Goal: Task Accomplishment & Management: Use online tool/utility

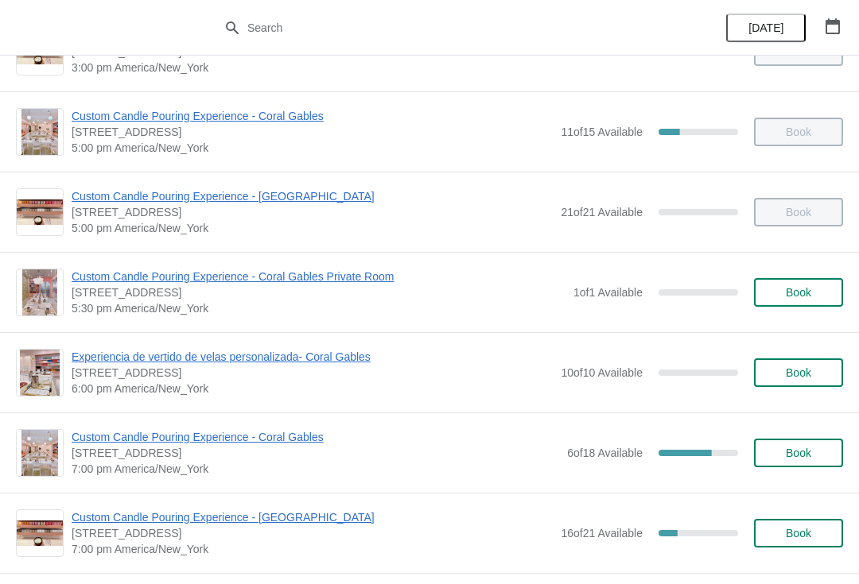
scroll to position [709, 0]
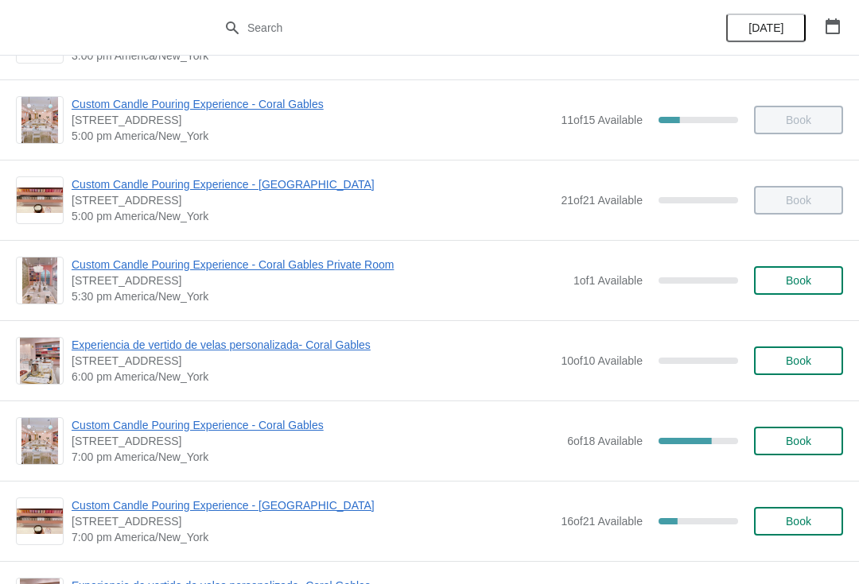
click at [297, 424] on span "Custom Candle Pouring Experience - Coral Gables" at bounding box center [315, 425] width 487 height 16
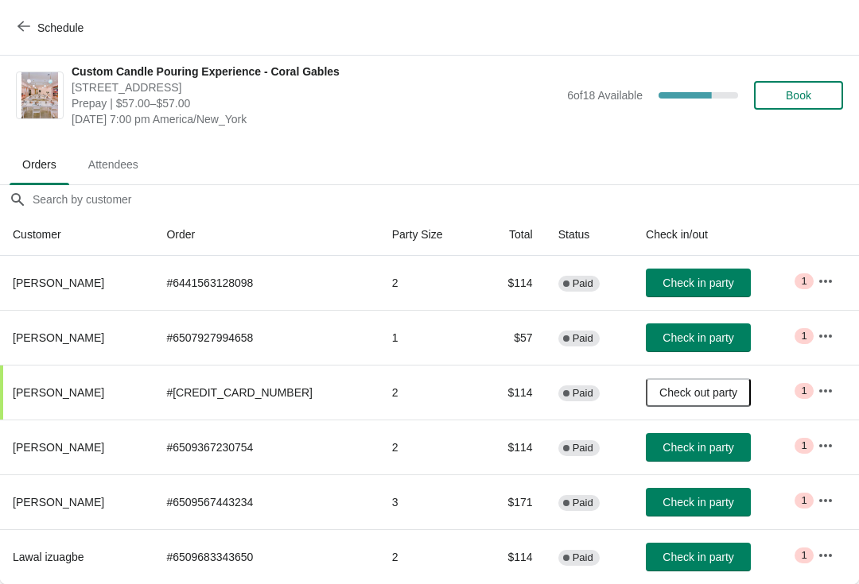
scroll to position [8, 0]
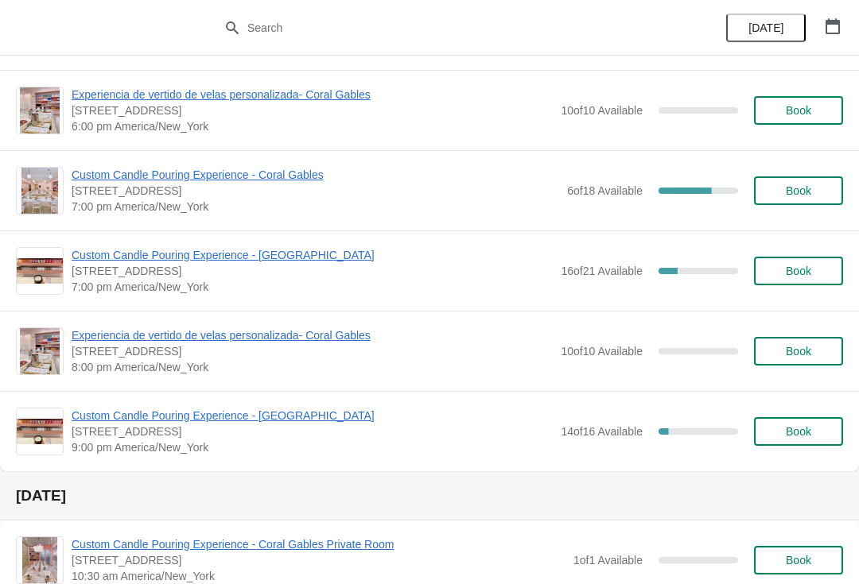
scroll to position [960, 0]
click at [238, 179] on span "Custom Candle Pouring Experience - Coral Gables" at bounding box center [315, 175] width 487 height 16
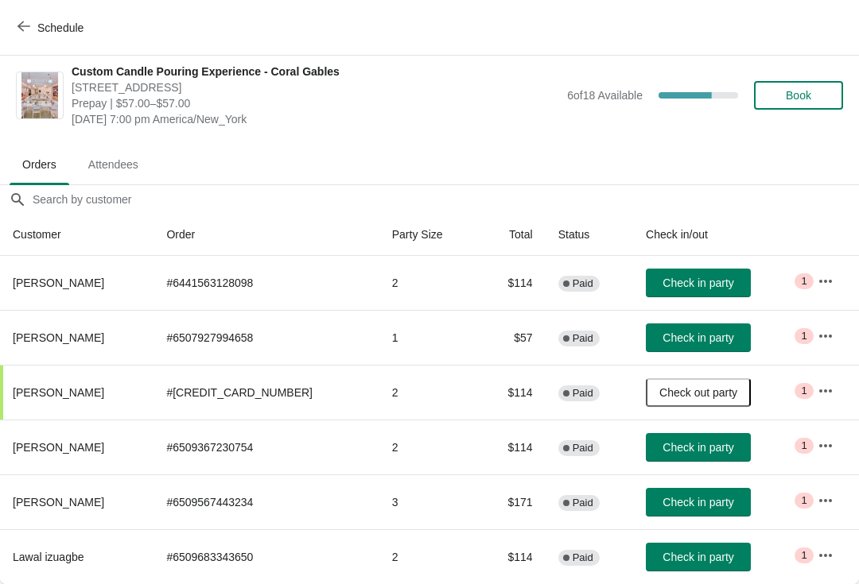
scroll to position [8, 0]
click at [835, 505] on button "button" at bounding box center [825, 501] width 29 height 29
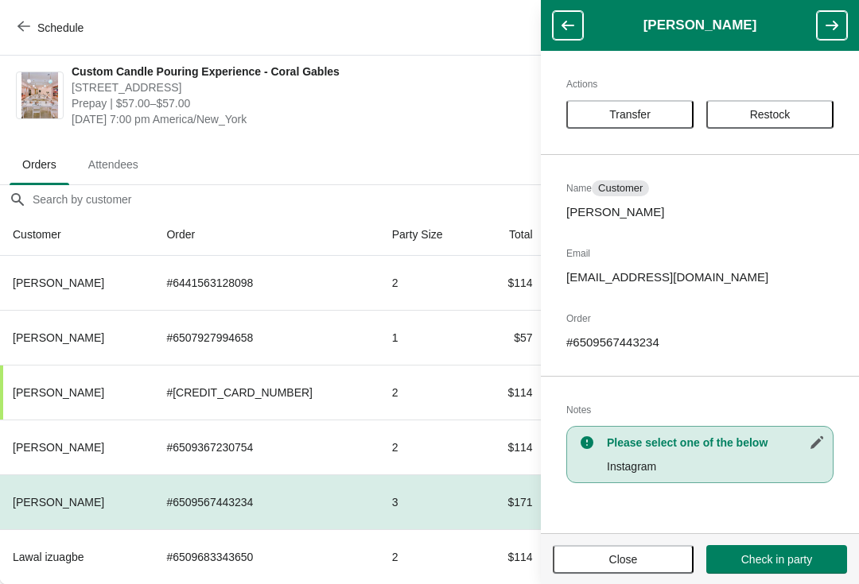
click at [595, 556] on span "Close" at bounding box center [623, 559] width 112 height 13
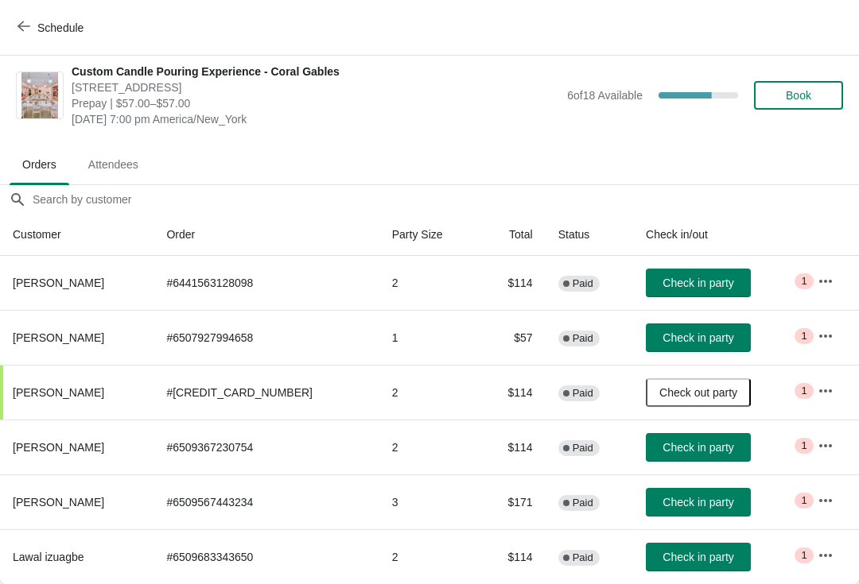
click at [825, 278] on icon "button" at bounding box center [825, 281] width 16 height 16
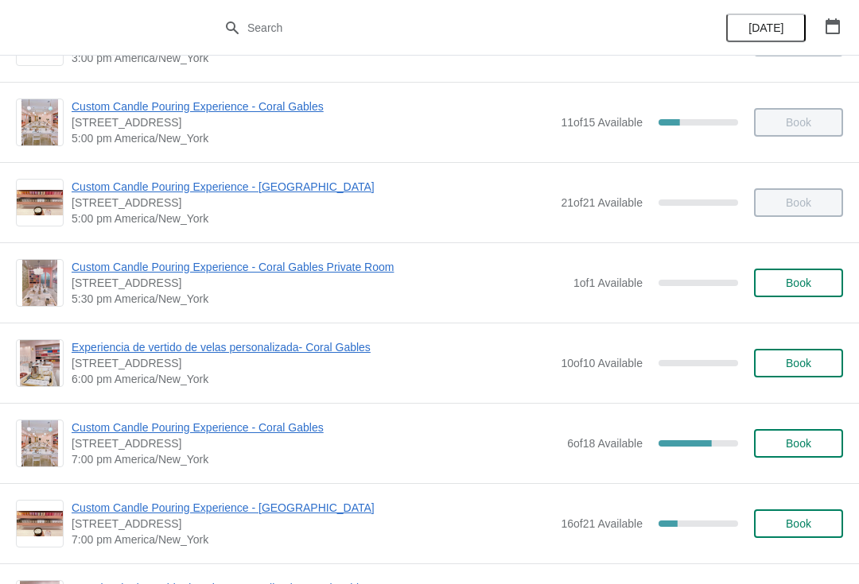
scroll to position [724, 0]
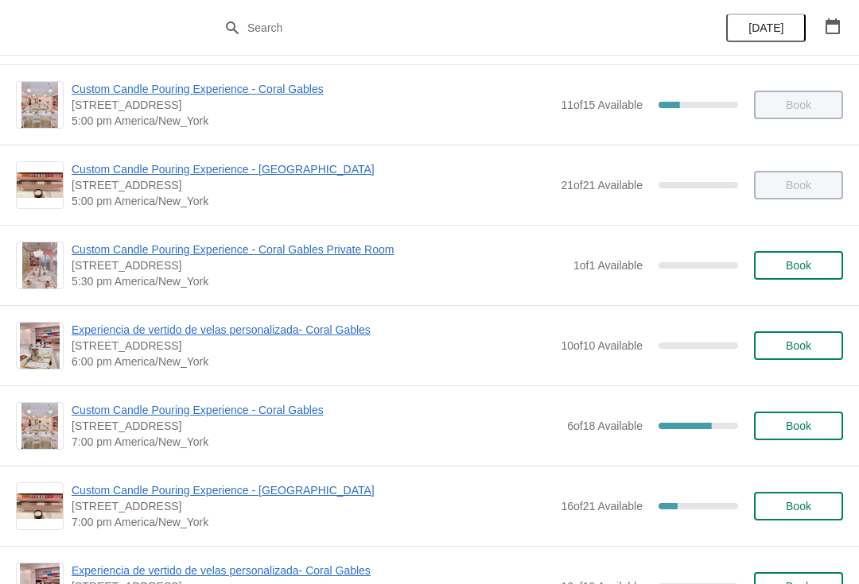
click at [227, 404] on span "Custom Candle Pouring Experience - Coral Gables" at bounding box center [315, 410] width 487 height 16
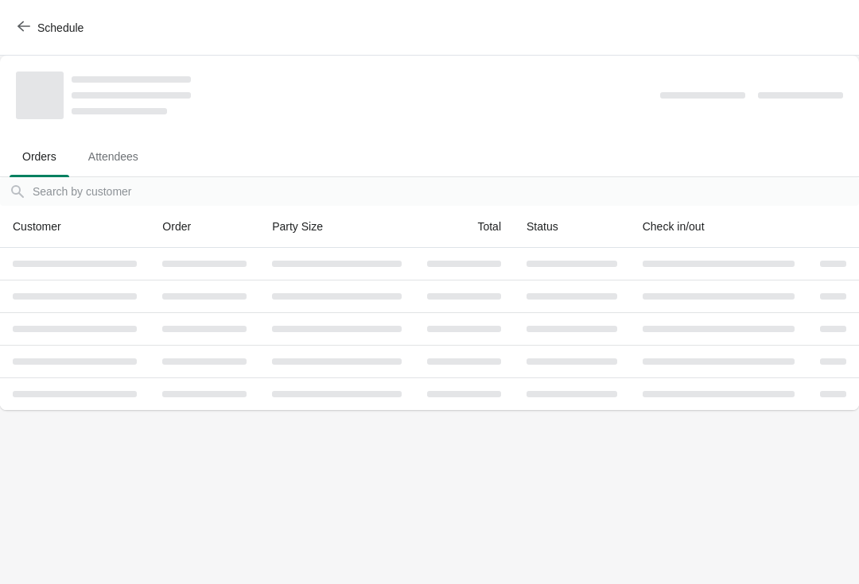
scroll to position [0, 0]
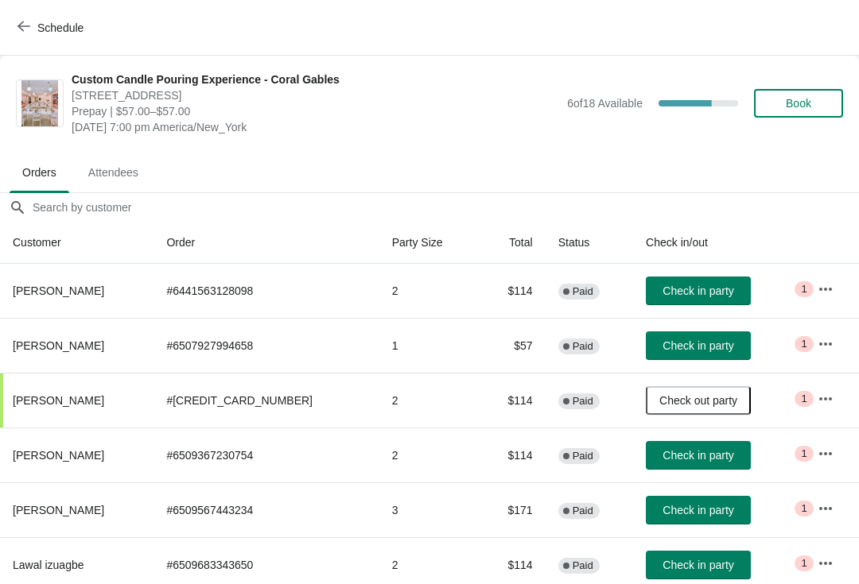
click at [674, 504] on span "Check in party" at bounding box center [697, 510] width 71 height 13
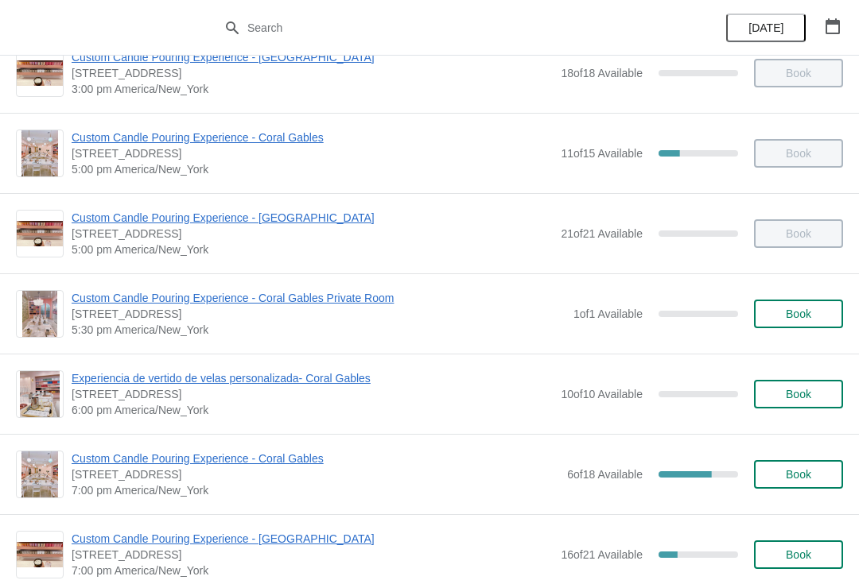
scroll to position [721, 0]
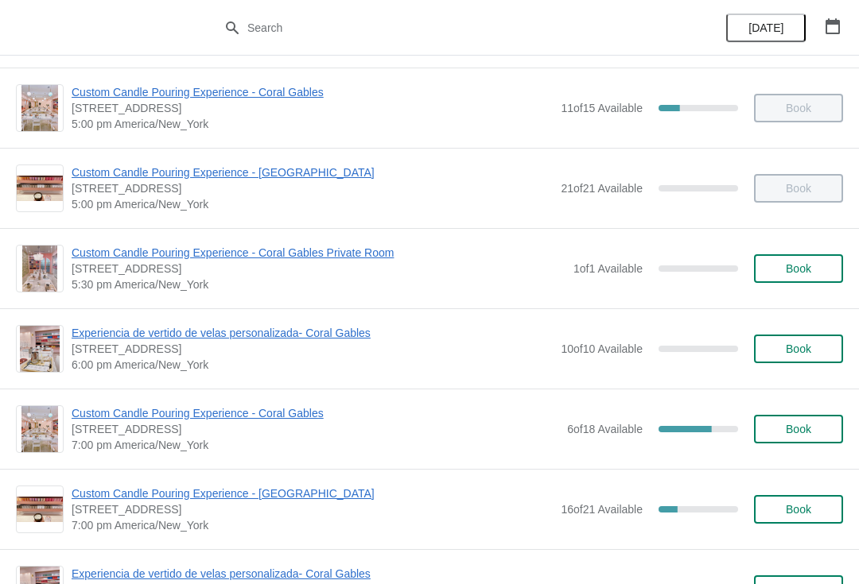
click at [420, 492] on span "Custom Candle Pouring Experience - [GEOGRAPHIC_DATA]" at bounding box center [312, 494] width 481 height 16
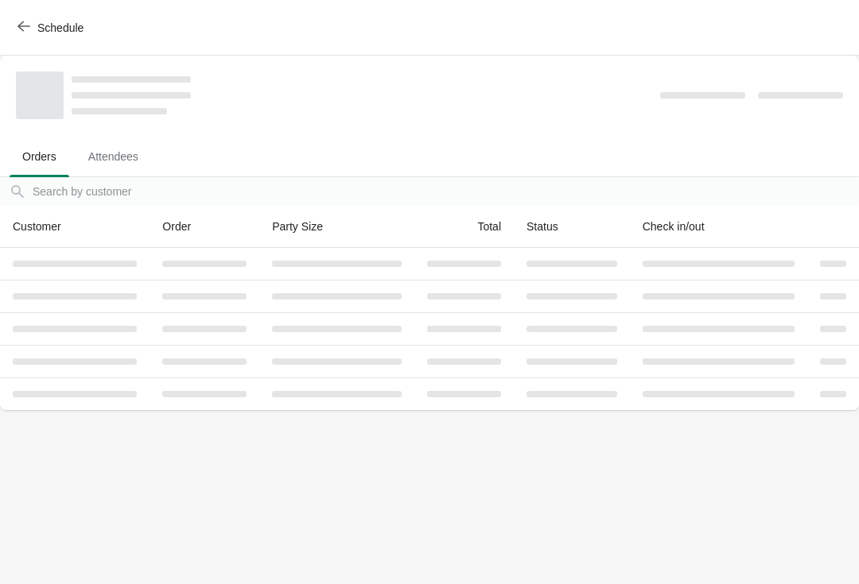
click at [10, 21] on button "Schedule" at bounding box center [52, 28] width 88 height 29
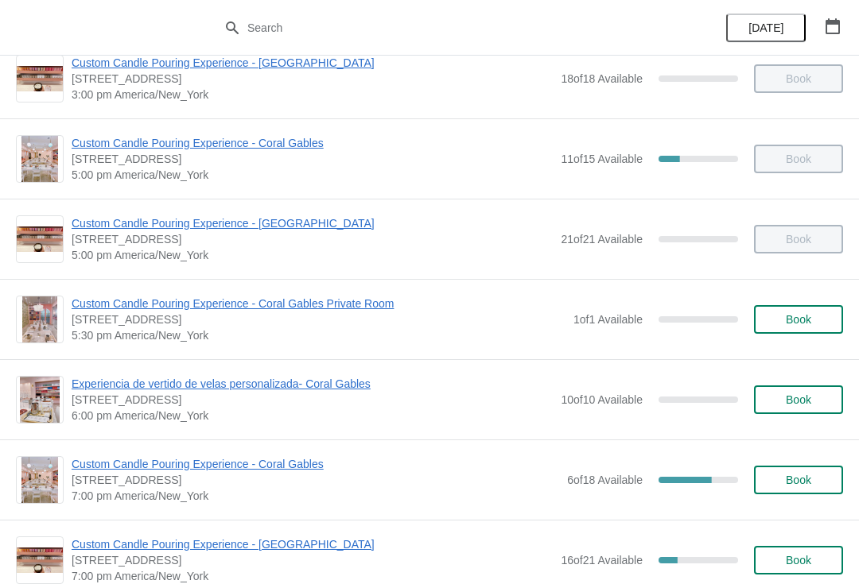
scroll to position [669, 0]
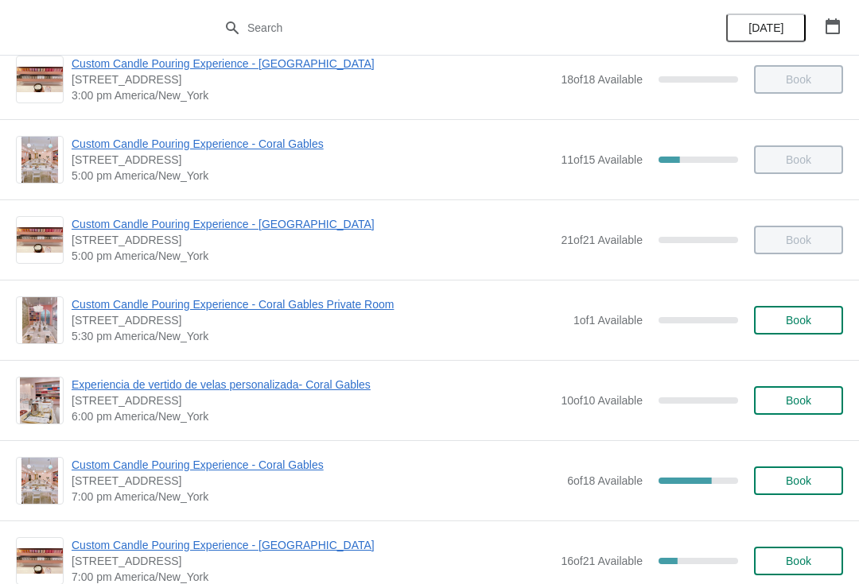
click at [248, 465] on span "Custom Candle Pouring Experience - Coral Gables" at bounding box center [315, 465] width 487 height 16
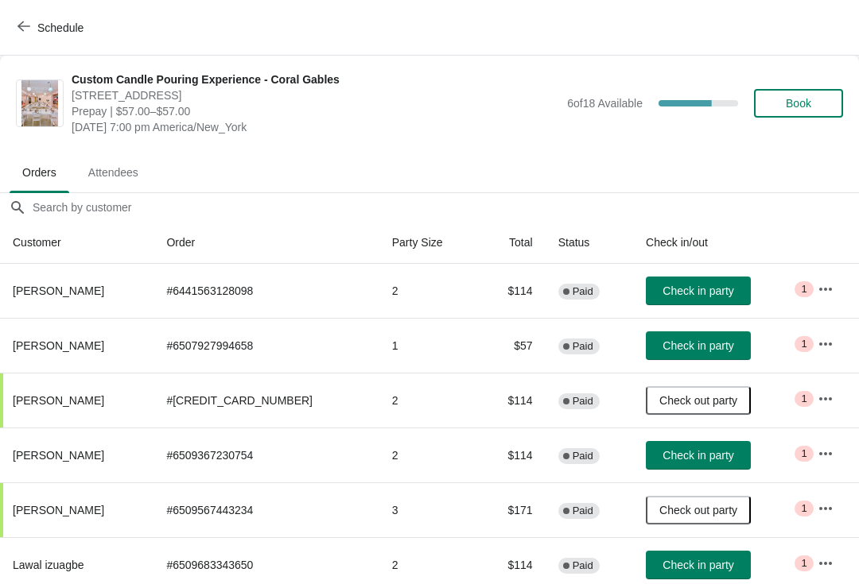
scroll to position [1, -2]
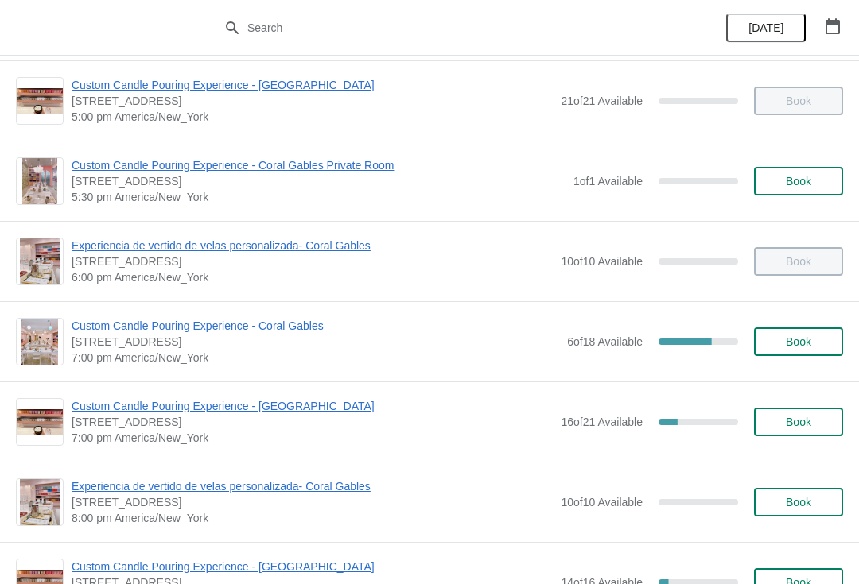
scroll to position [812, 0]
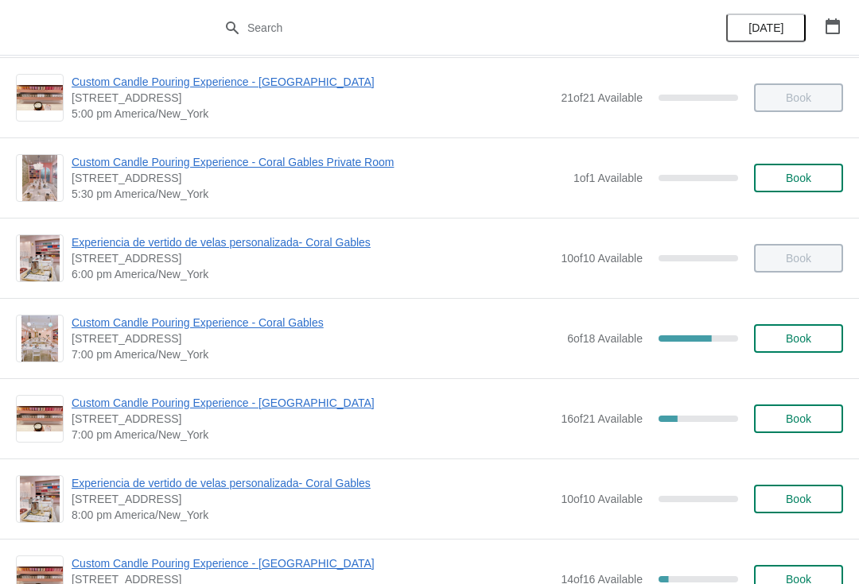
click at [82, 330] on span "Custom Candle Pouring Experience - Coral Gables" at bounding box center [315, 323] width 487 height 16
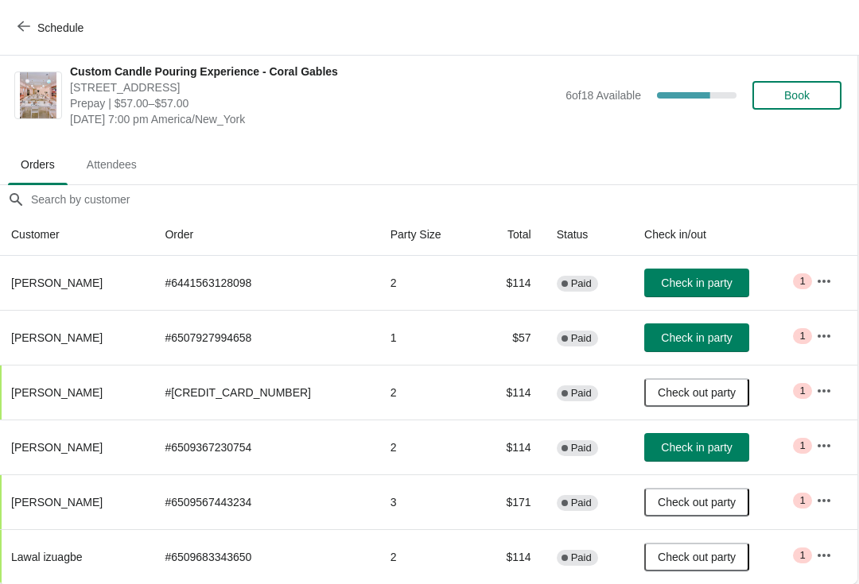
scroll to position [8, 1]
click at [714, 285] on span "Check in party" at bounding box center [696, 283] width 71 height 13
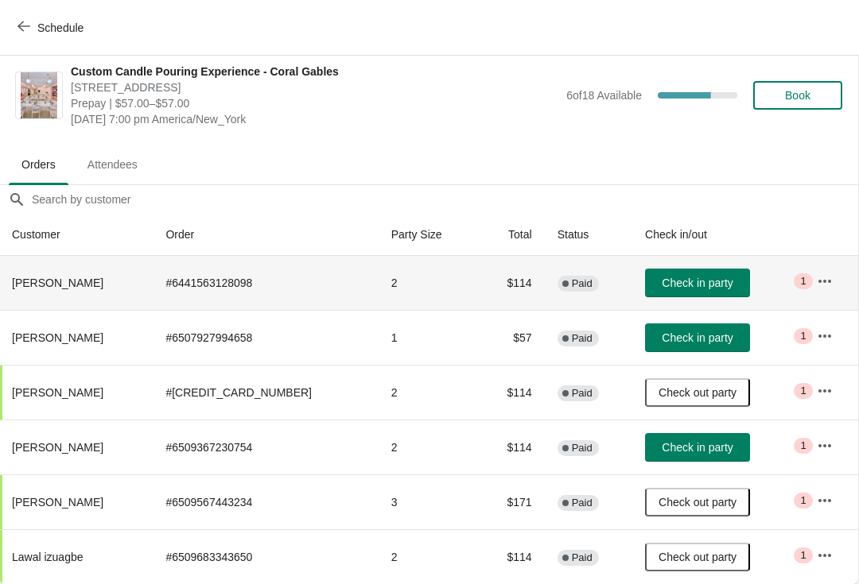
click at [707, 349] on button "Check in party" at bounding box center [697, 338] width 105 height 29
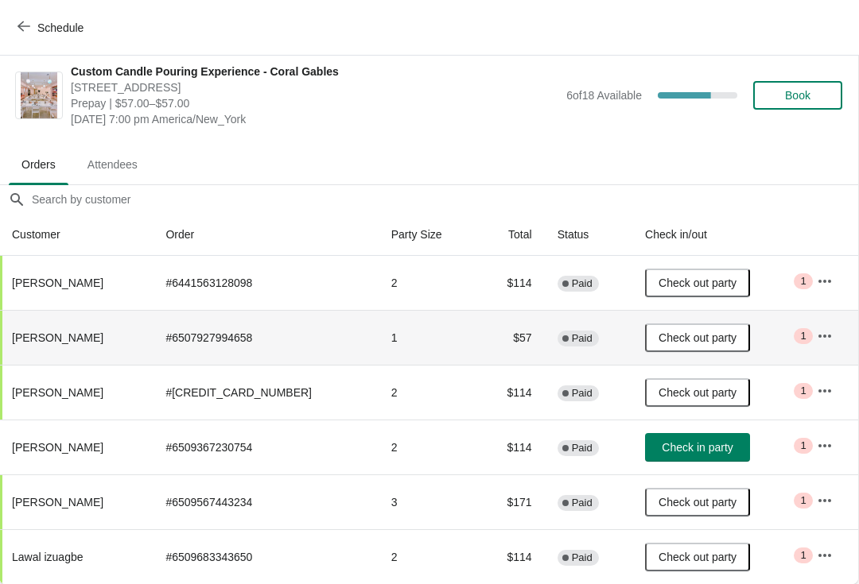
click at [708, 460] on button "Check in party" at bounding box center [697, 447] width 105 height 29
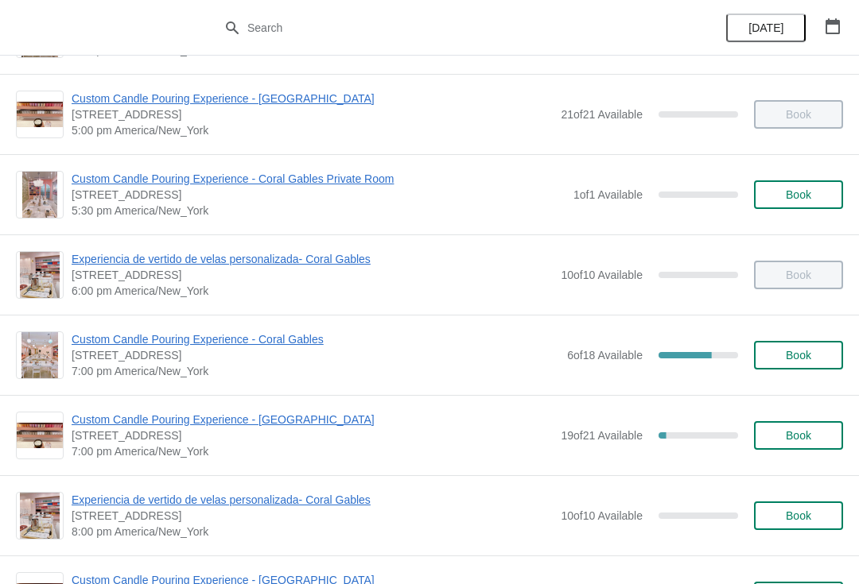
scroll to position [792, 0]
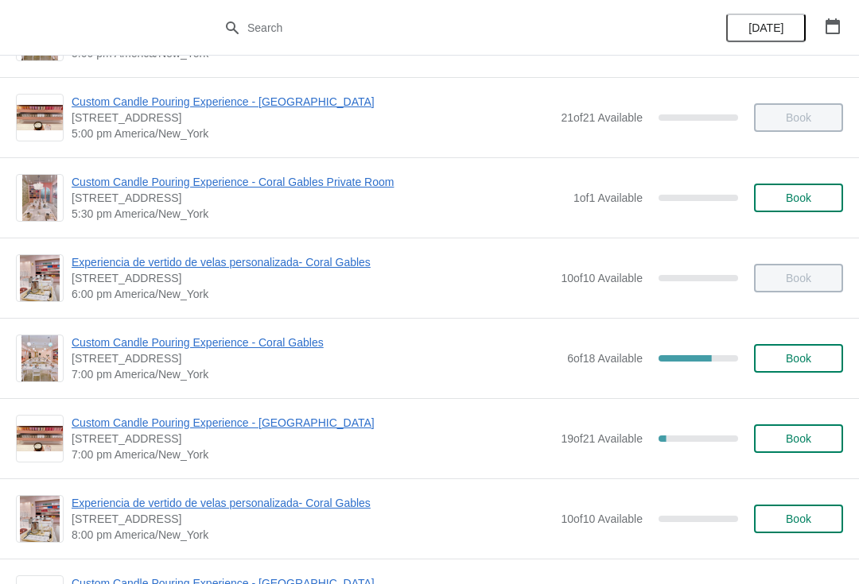
click at [99, 344] on span "Custom Candle Pouring Experience - Coral Gables" at bounding box center [315, 343] width 487 height 16
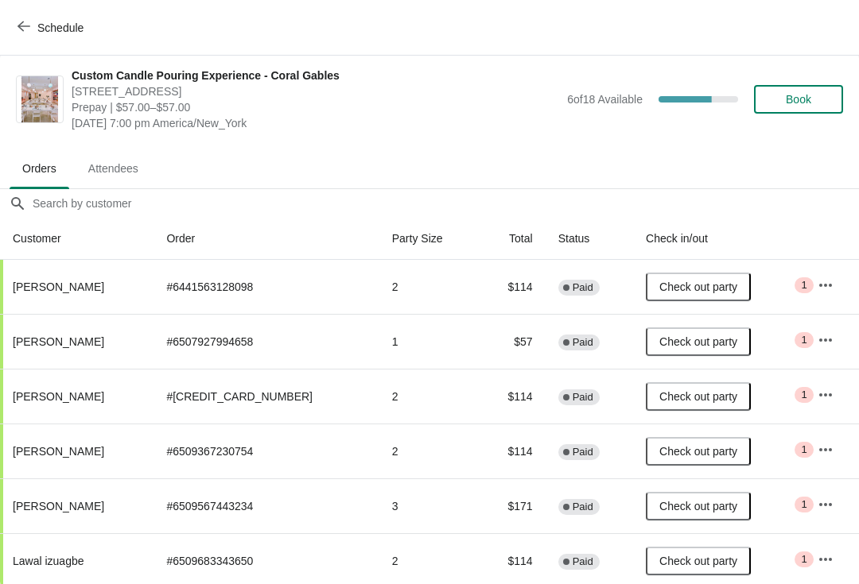
scroll to position [2, 0]
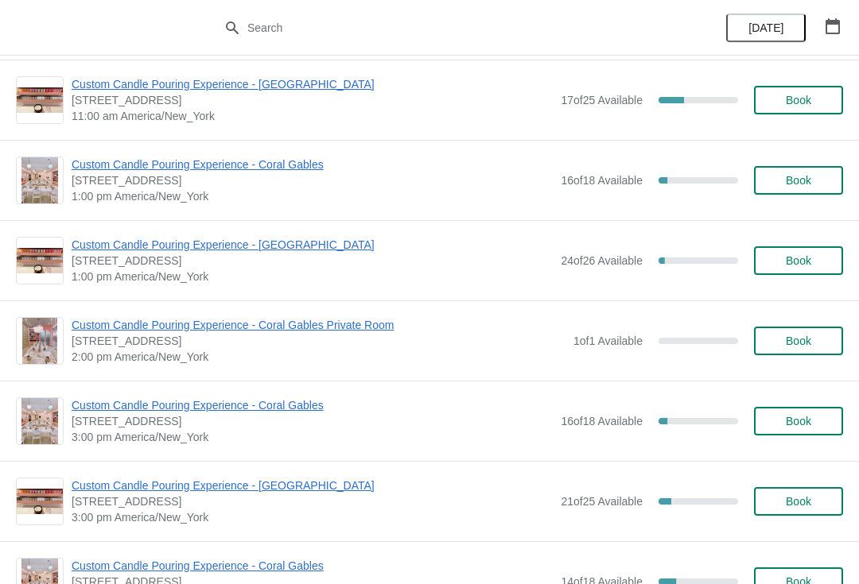
scroll to position [1451, 0]
